Goal: Task Accomplishment & Management: Manage account settings

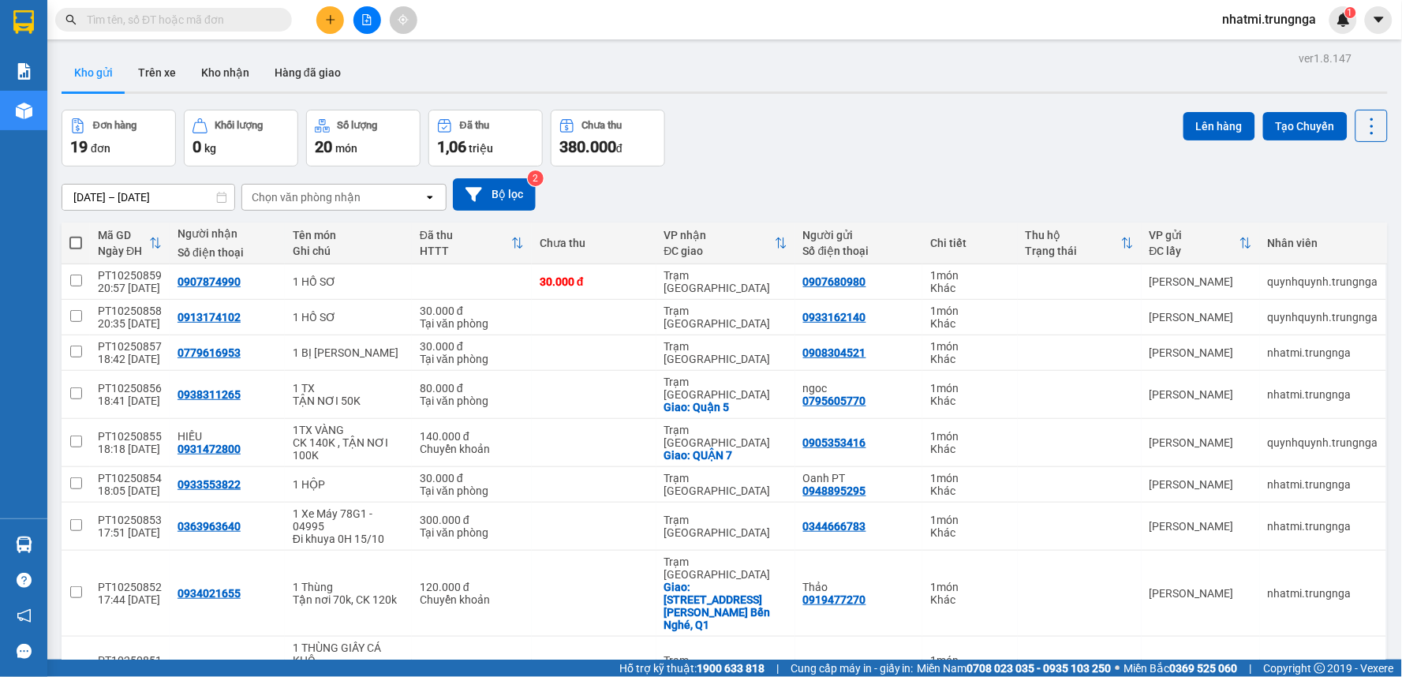
click at [1290, 17] on span "nhatmi.trungnga" at bounding box center [1269, 19] width 119 height 20
click at [1263, 44] on span "Đăng xuất" at bounding box center [1276, 48] width 87 height 17
